Goal: Information Seeking & Learning: Learn about a topic

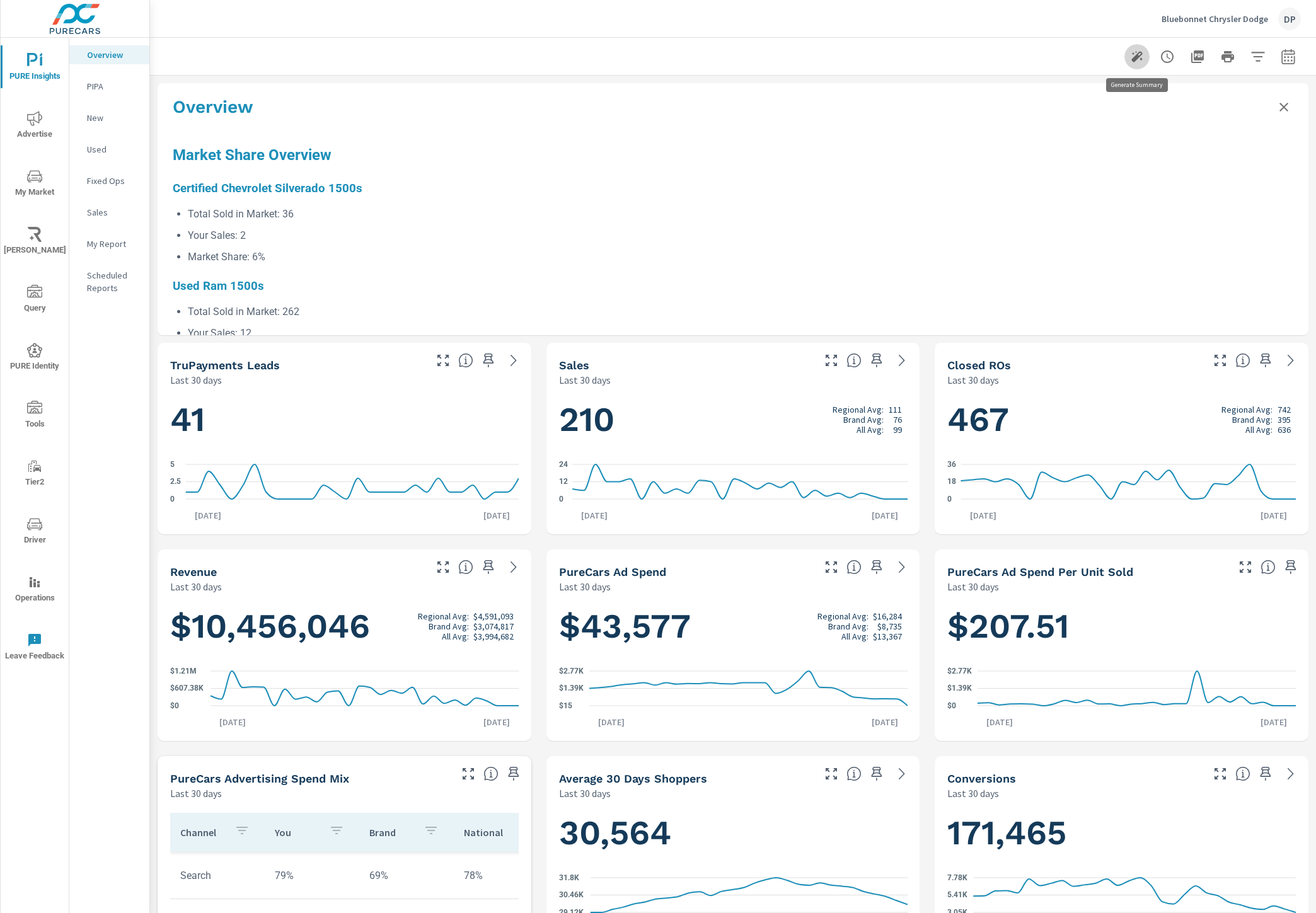
click at [1124, 44] on button "button" at bounding box center [1136, 56] width 25 height 25
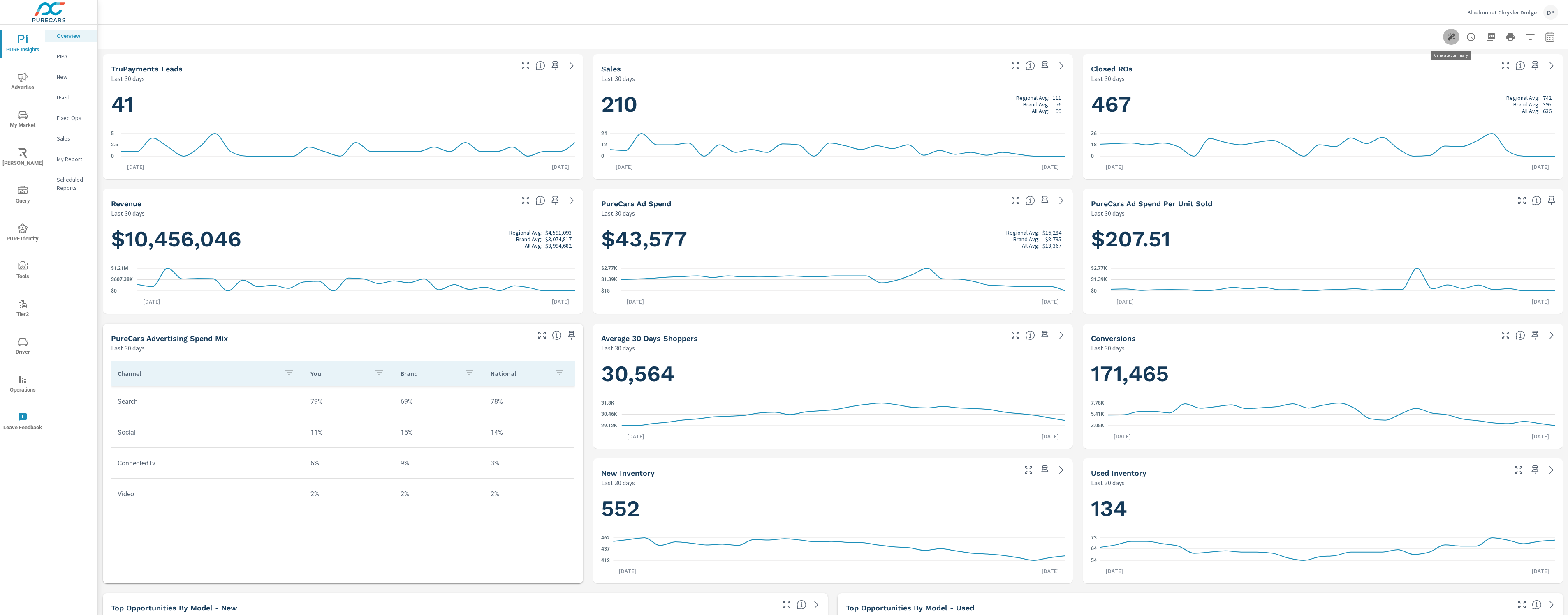
click at [1203, 35] on icon "button" at bounding box center [1451, 37] width 10 height 10
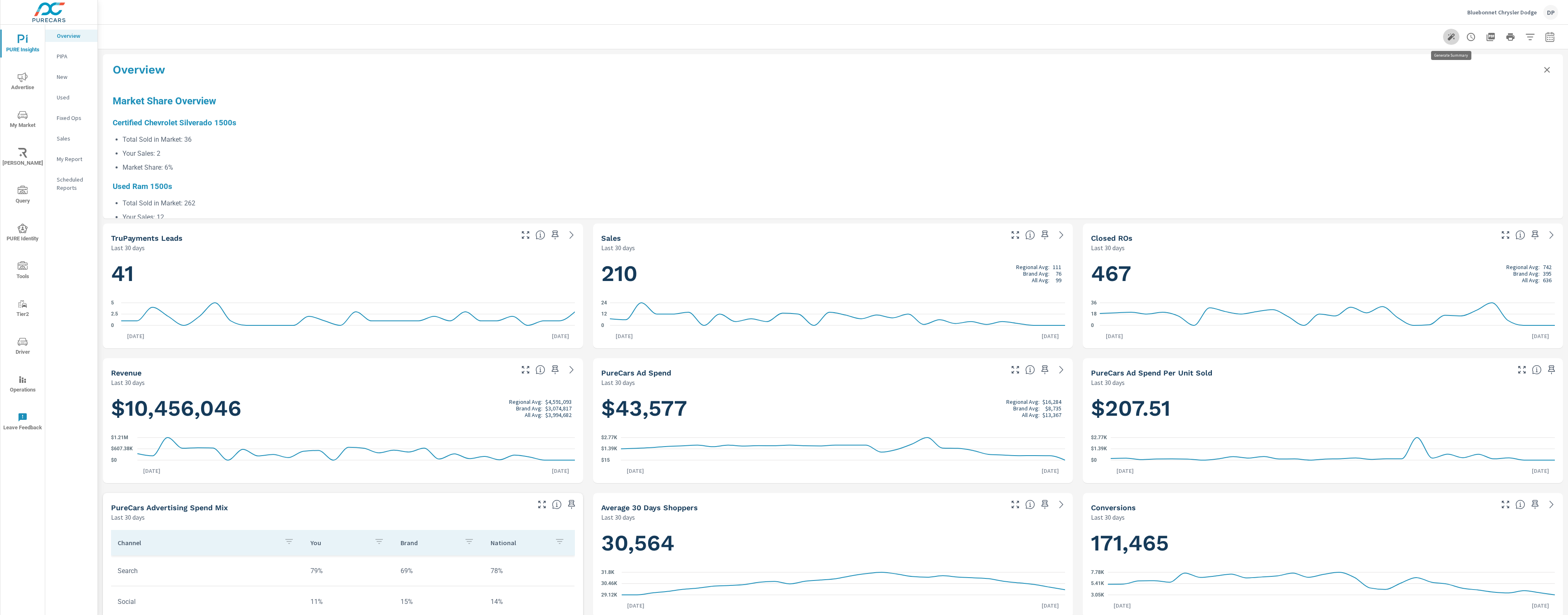
click at [1203, 35] on icon "button" at bounding box center [1451, 37] width 10 height 10
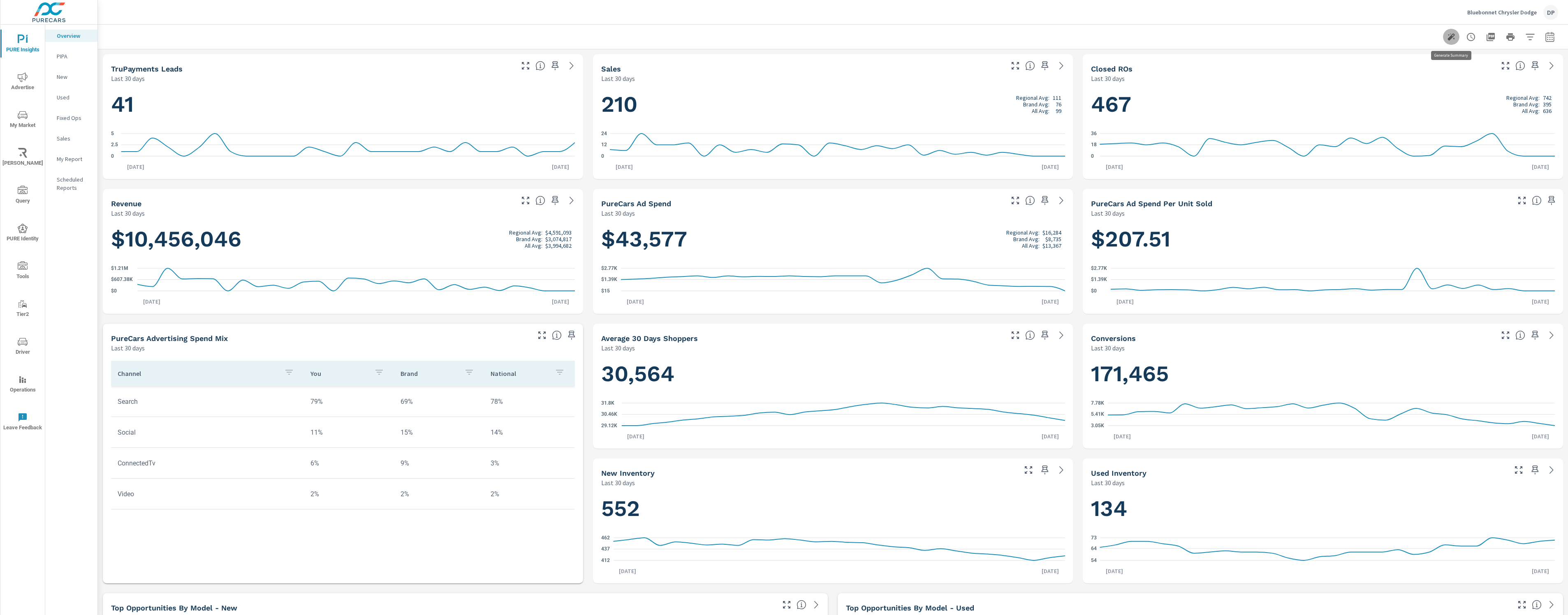
click at [1203, 35] on icon "button" at bounding box center [1451, 37] width 10 height 10
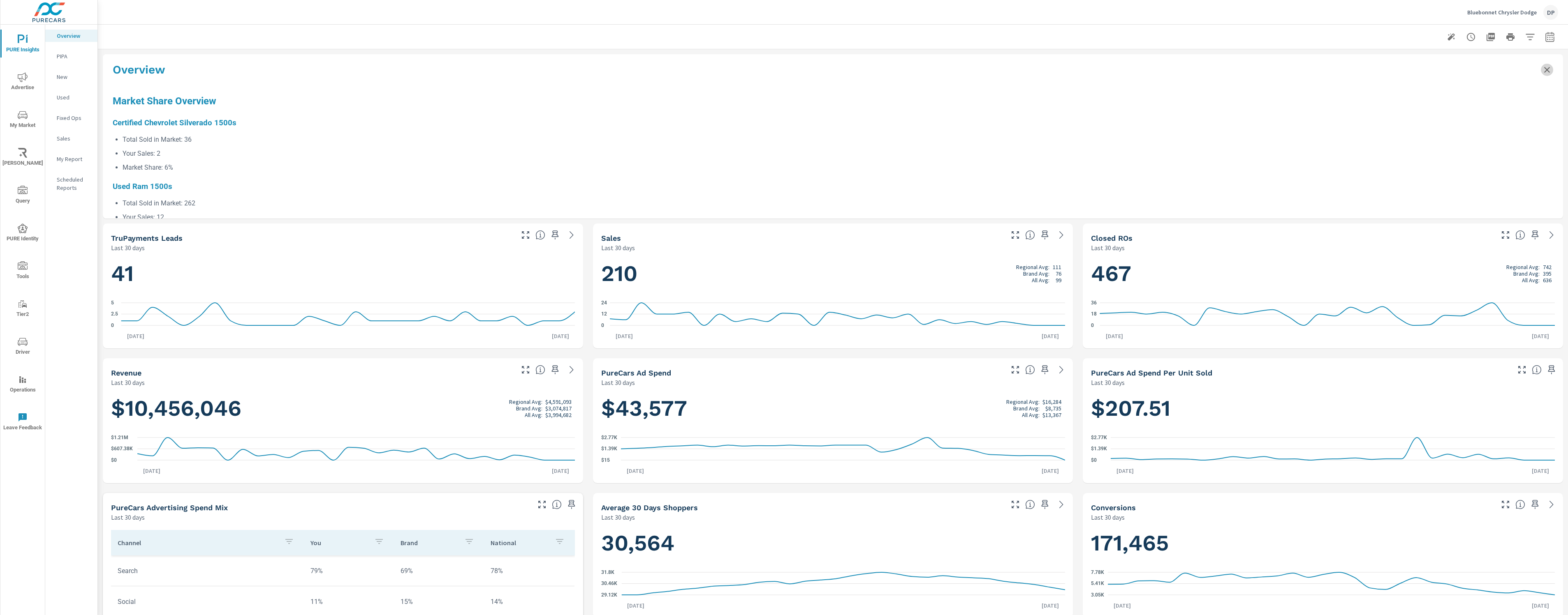
click at [1203, 71] on icon "Close summary" at bounding box center [1547, 70] width 10 height 10
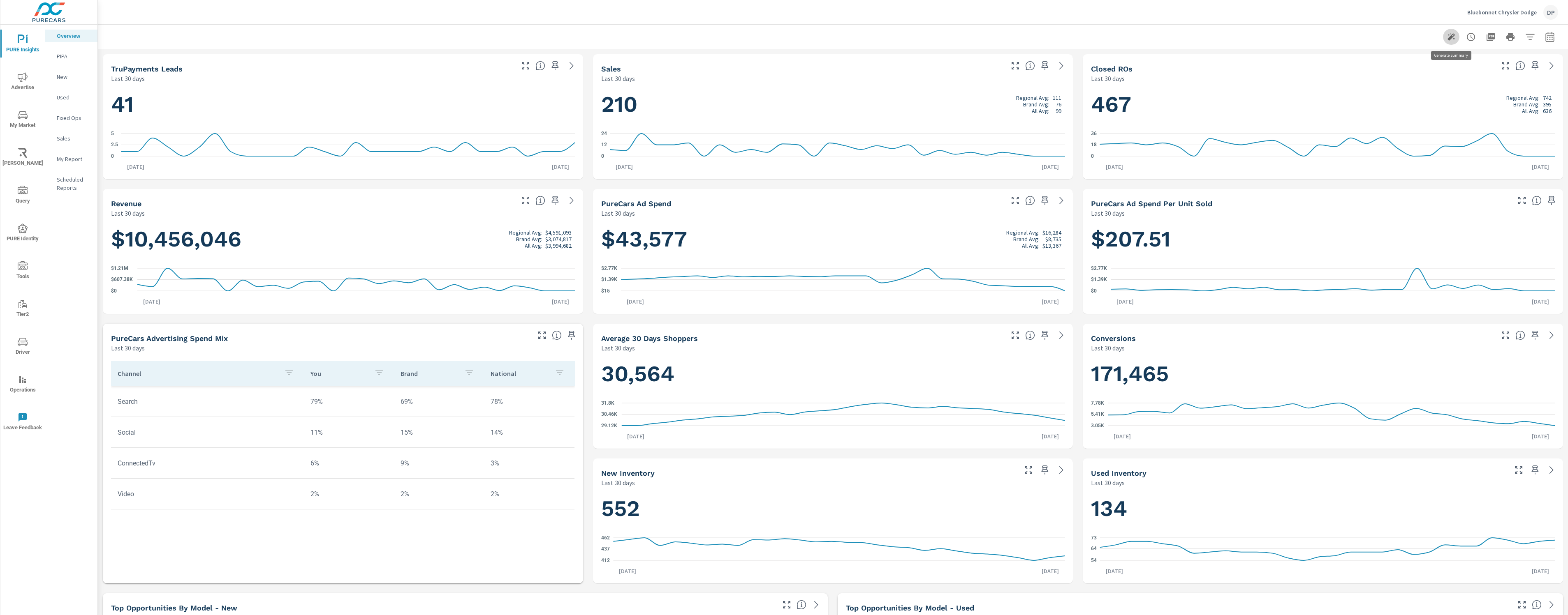
click at [1203, 41] on icon "button" at bounding box center [1451, 37] width 10 height 10
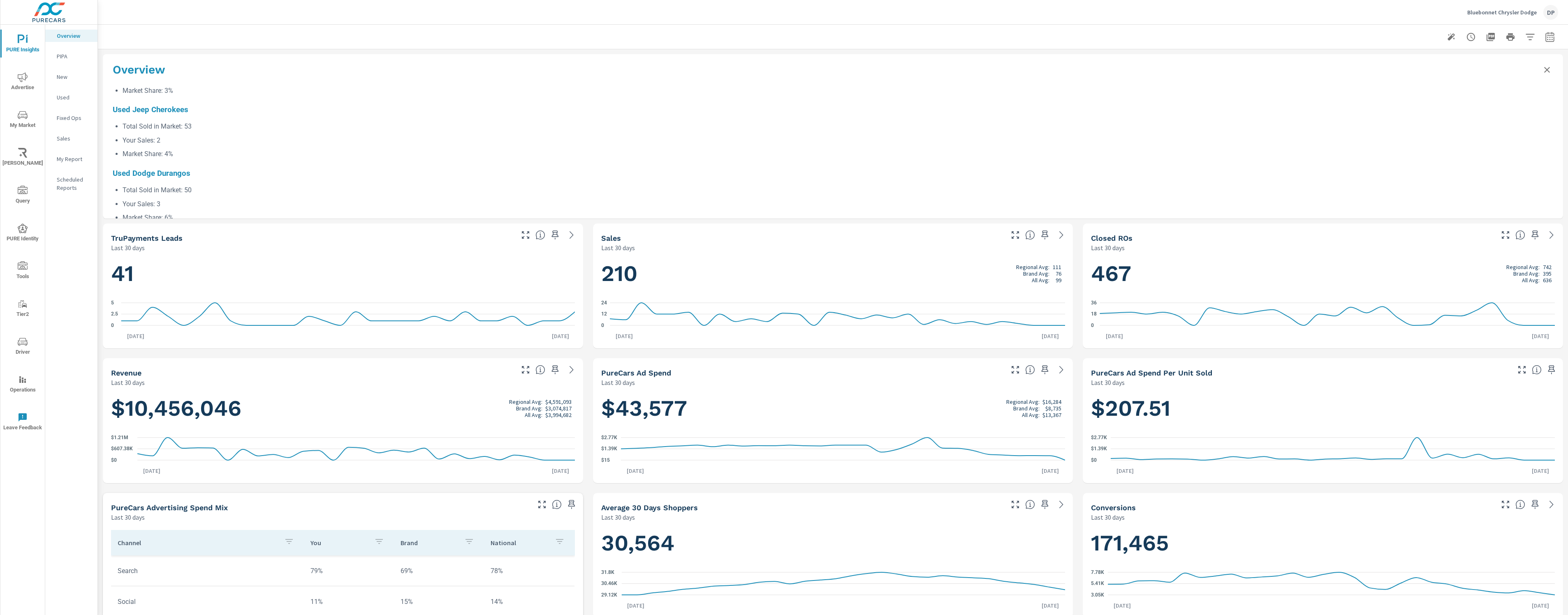
scroll to position [449, 0]
click at [65, 52] on p "PIPA" at bounding box center [74, 57] width 34 height 9
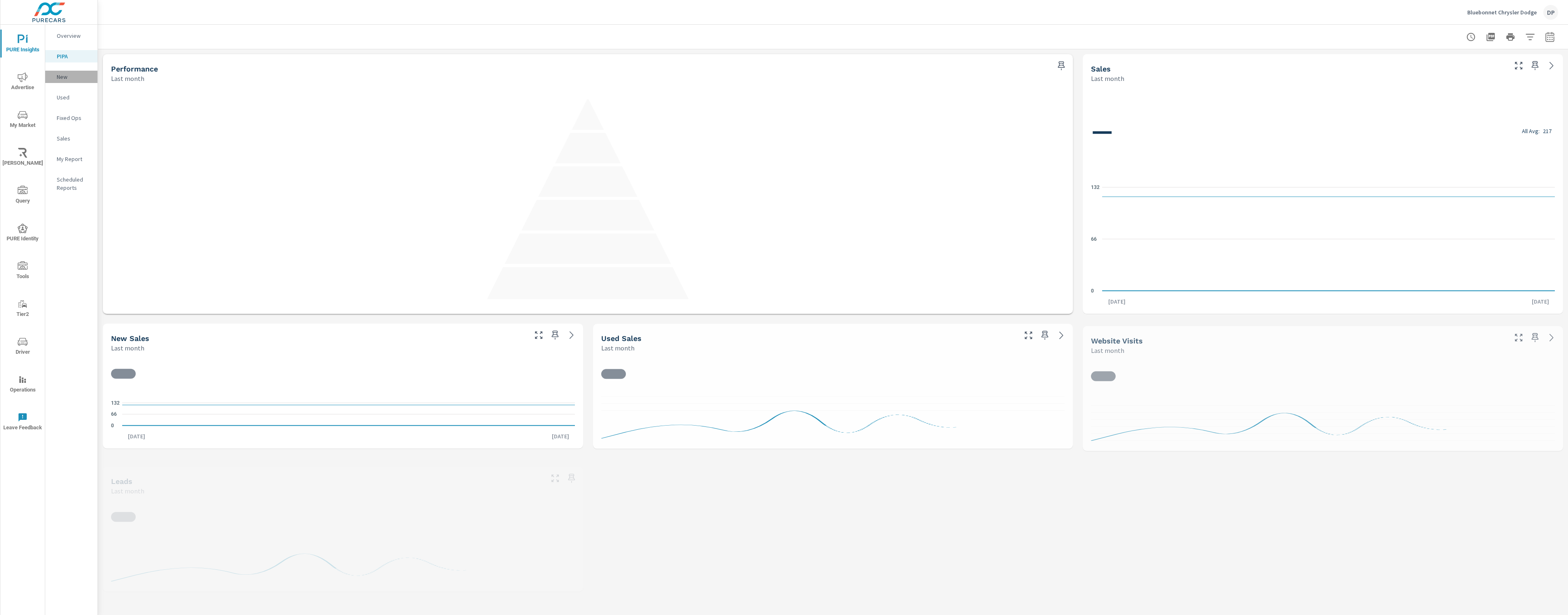
click at [60, 75] on p "New" at bounding box center [74, 77] width 34 height 9
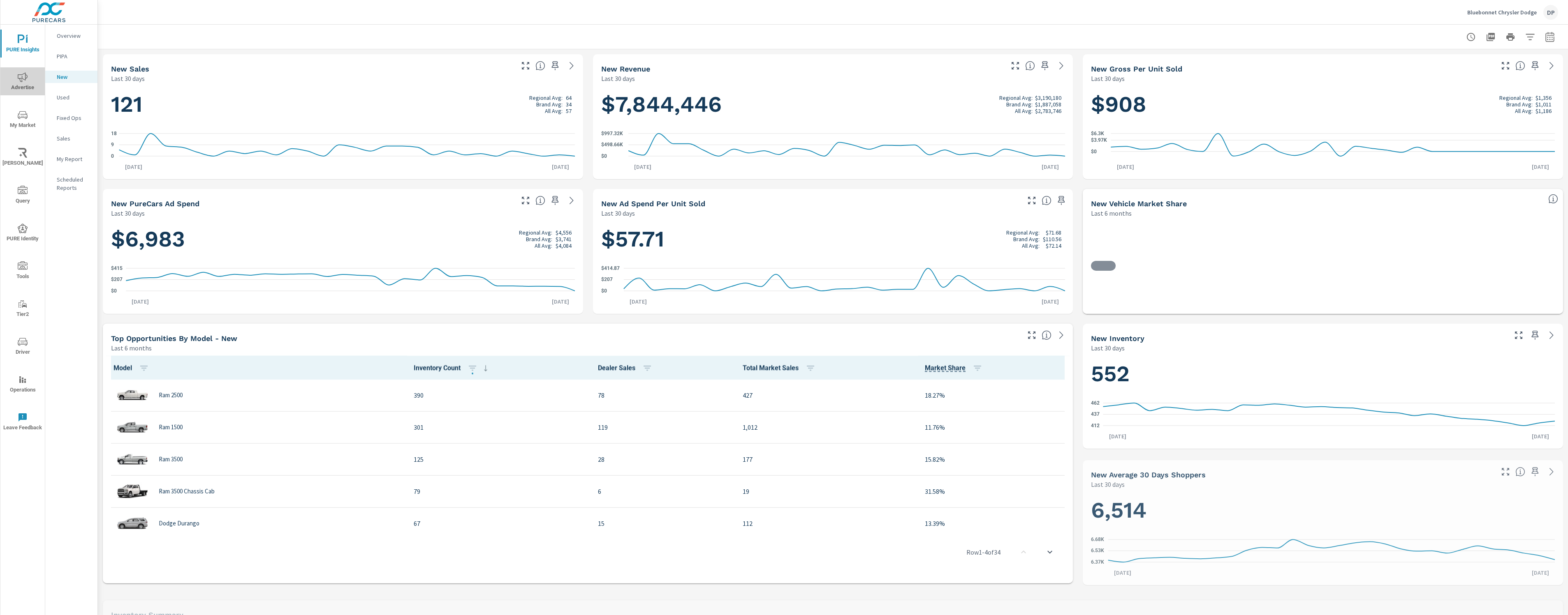
click at [22, 74] on icon "nav menu" at bounding box center [23, 77] width 10 height 10
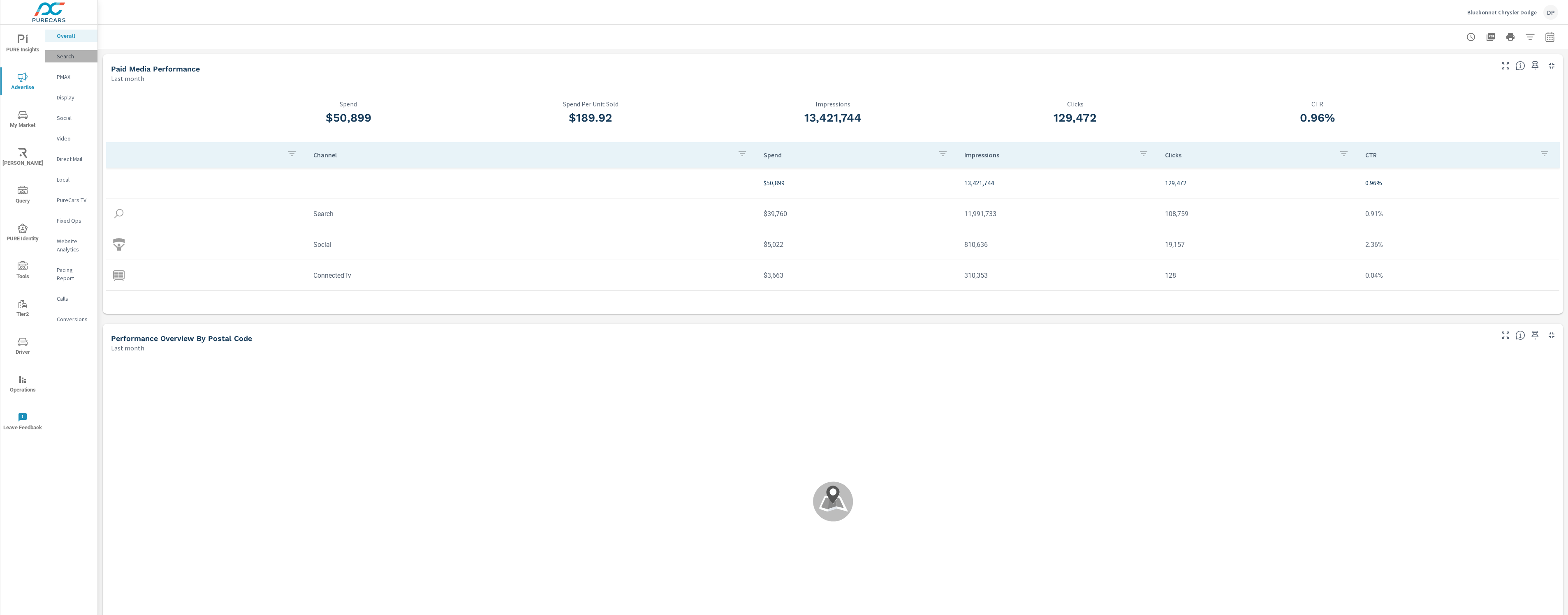
click at [77, 57] on p "Search" at bounding box center [74, 57] width 34 height 9
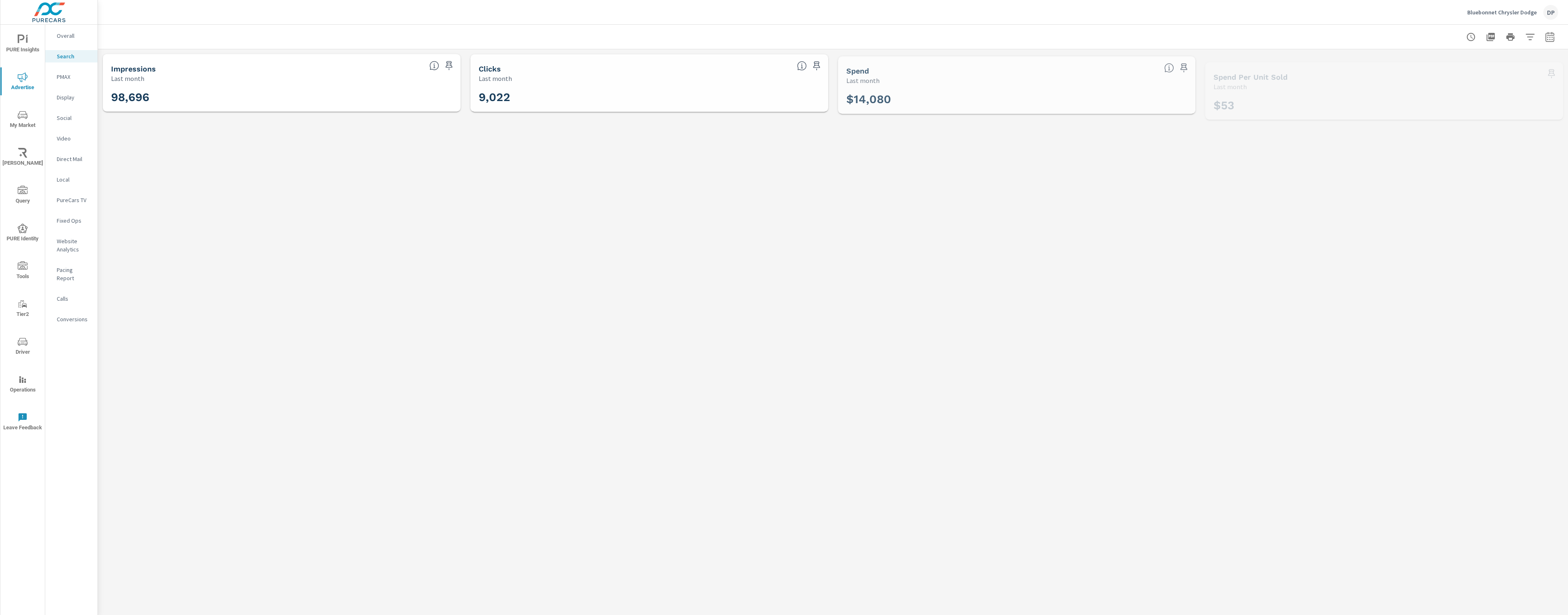
scroll to position [277, 0]
click at [30, 79] on span "Advertise" at bounding box center [23, 82] width 40 height 20
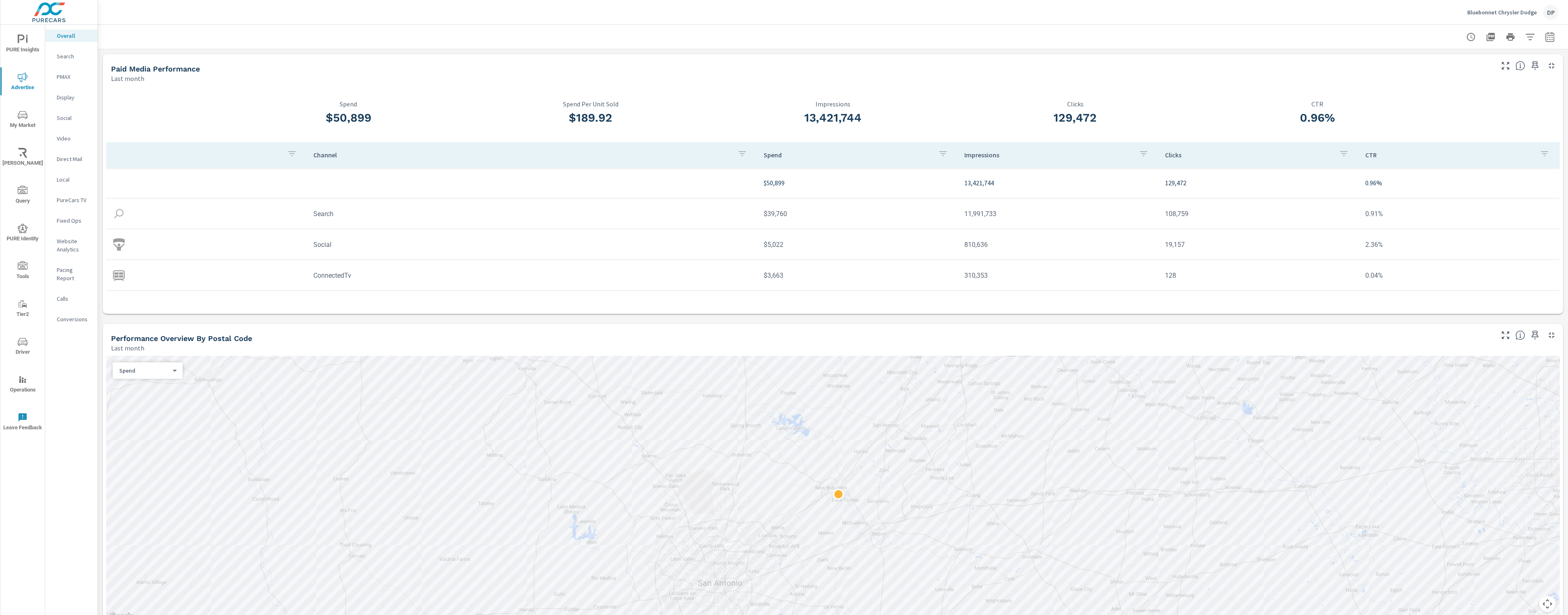
click at [70, 56] on p "Search" at bounding box center [74, 57] width 34 height 9
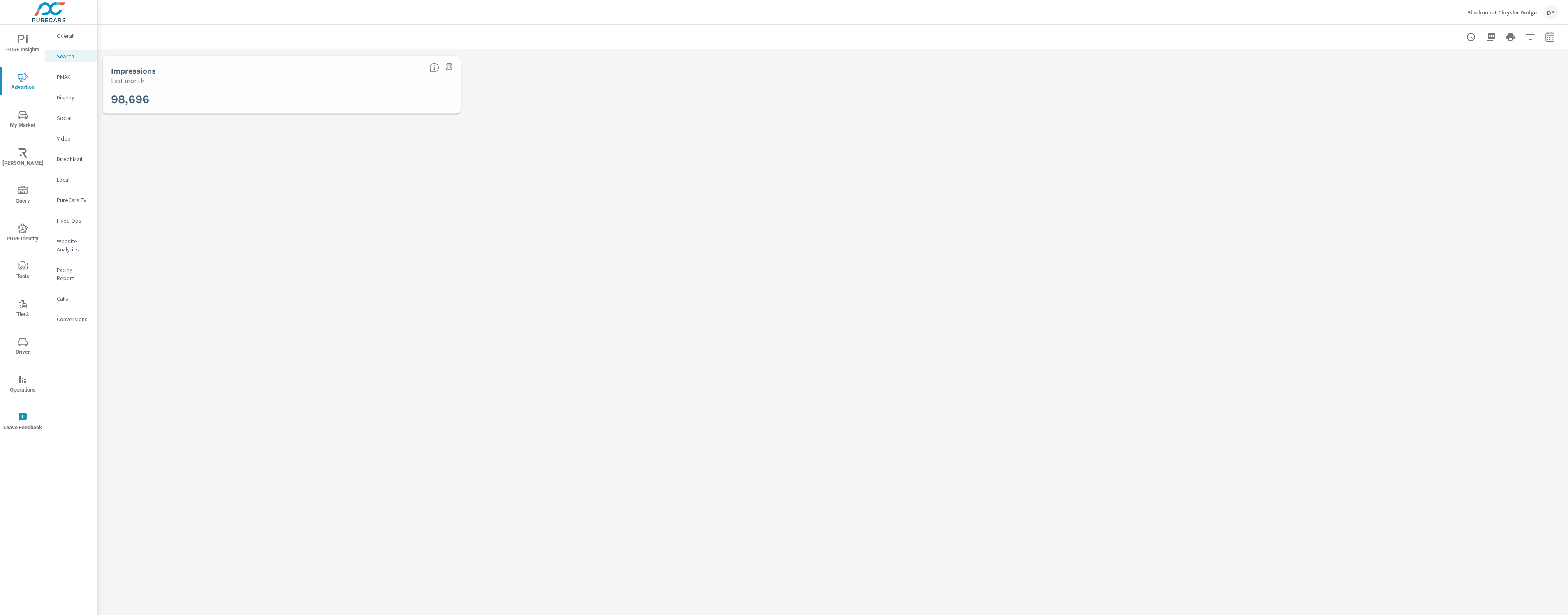
scroll to position [277, 0]
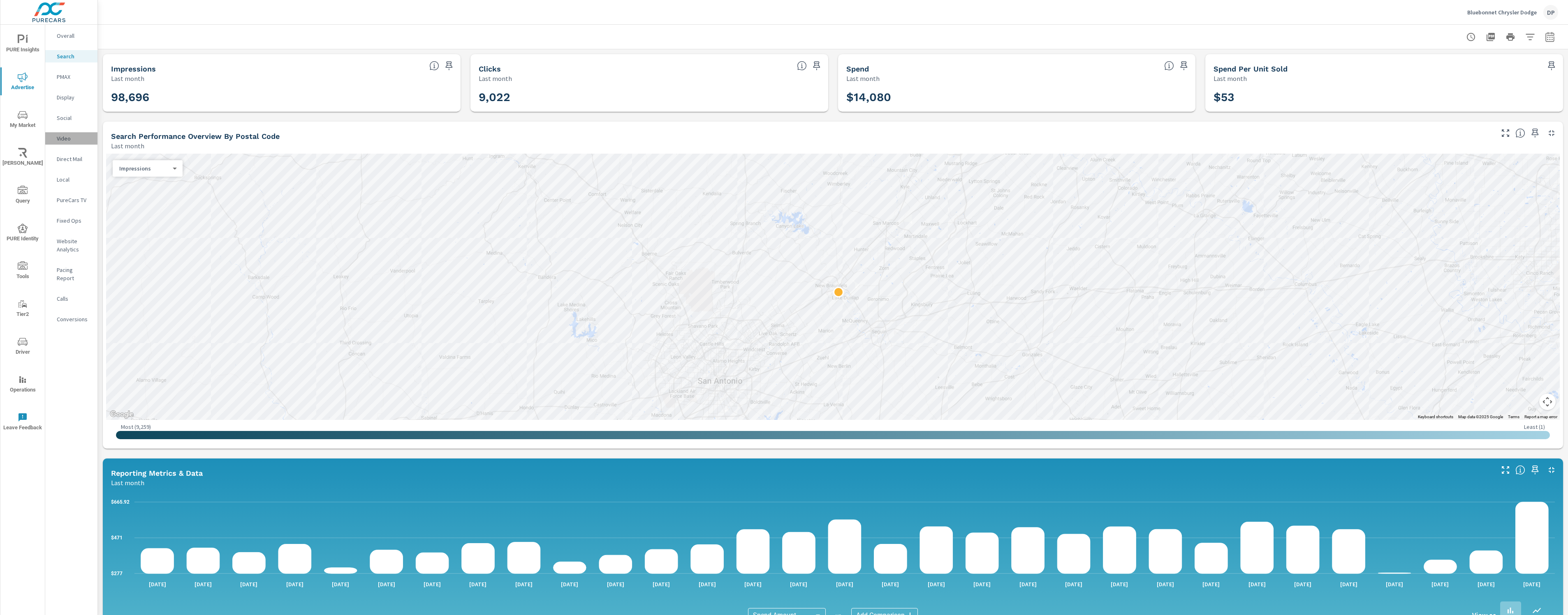
click at [49, 136] on div "Video" at bounding box center [71, 139] width 52 height 12
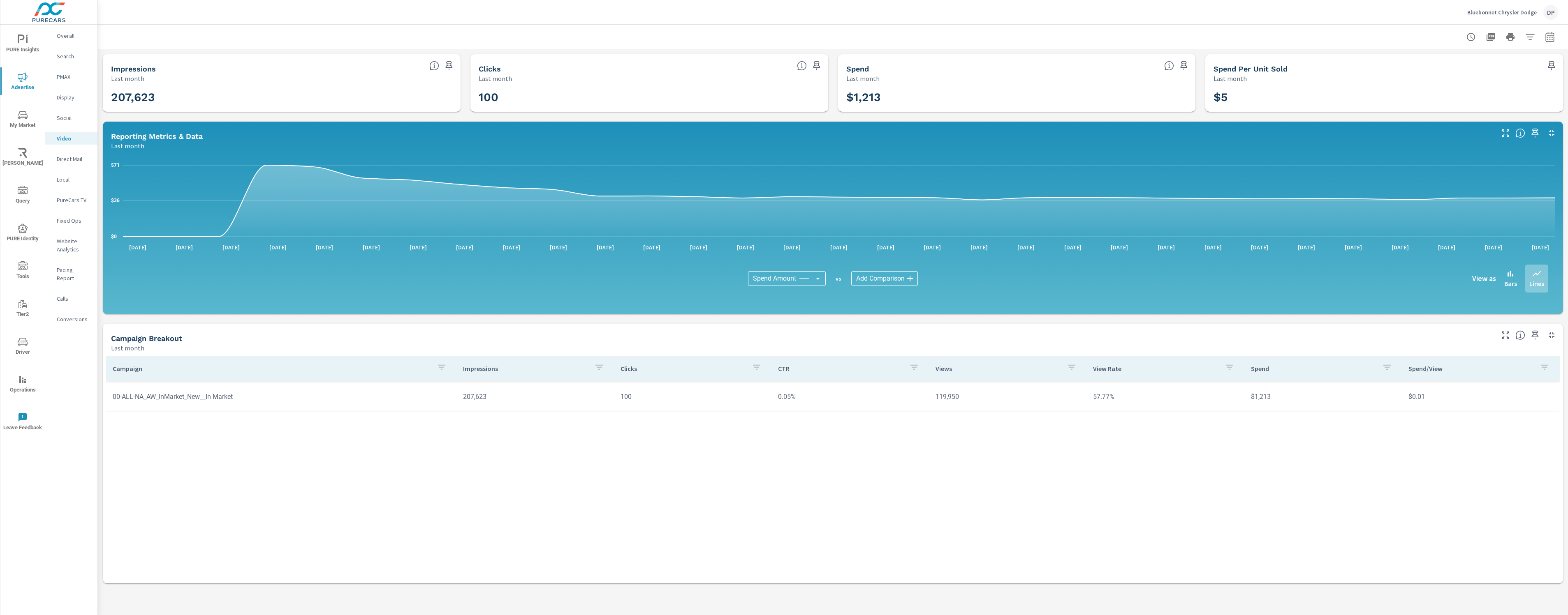
click at [25, 116] on icon "nav menu" at bounding box center [23, 115] width 10 height 10
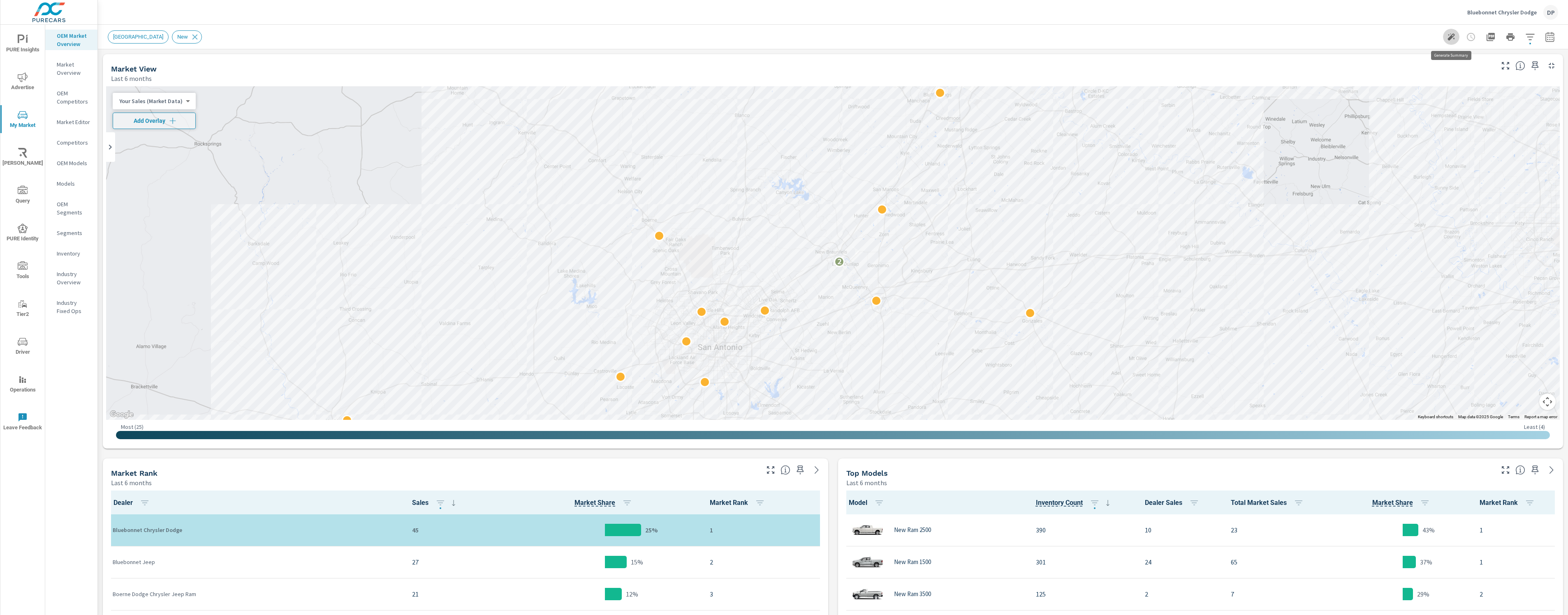
click at [1203, 33] on icon "button" at bounding box center [1451, 37] width 7 height 7
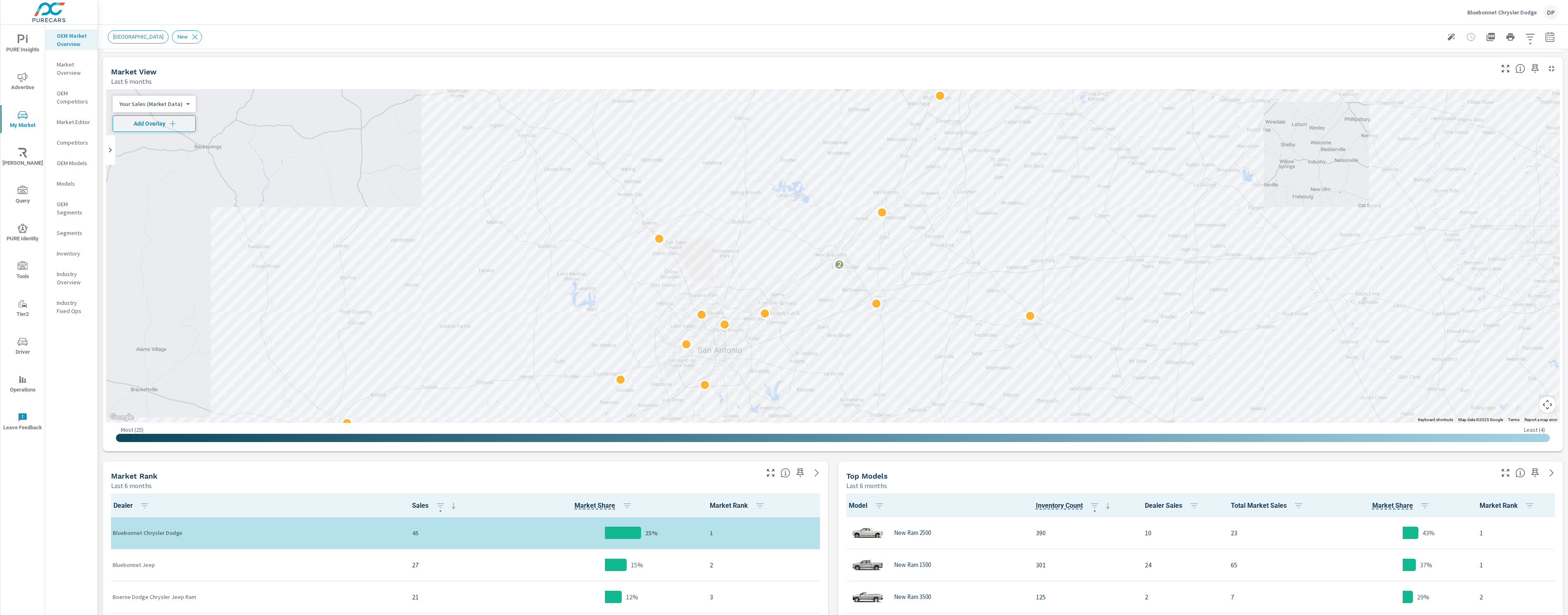
scroll to position [682, 0]
